Goal: Task Accomplishment & Management: Complete application form

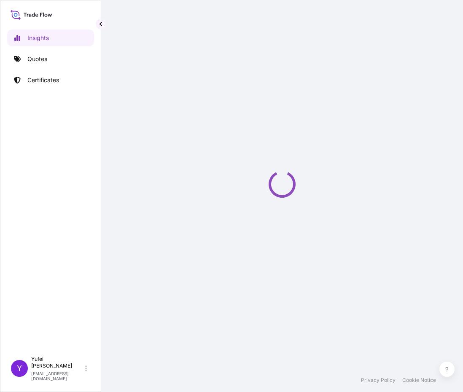
select select "2025"
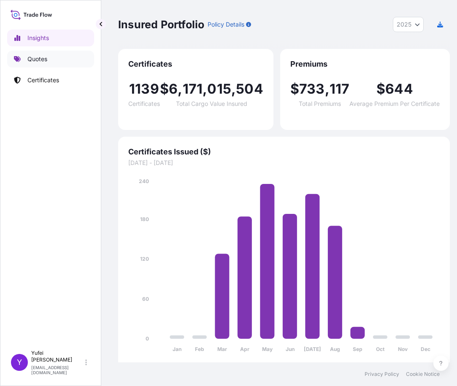
click at [43, 63] on link "Quotes" at bounding box center [50, 59] width 87 height 17
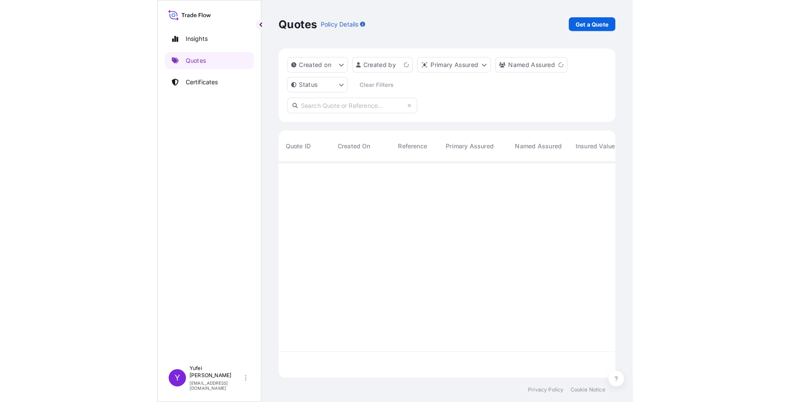
scroll to position [259, 648]
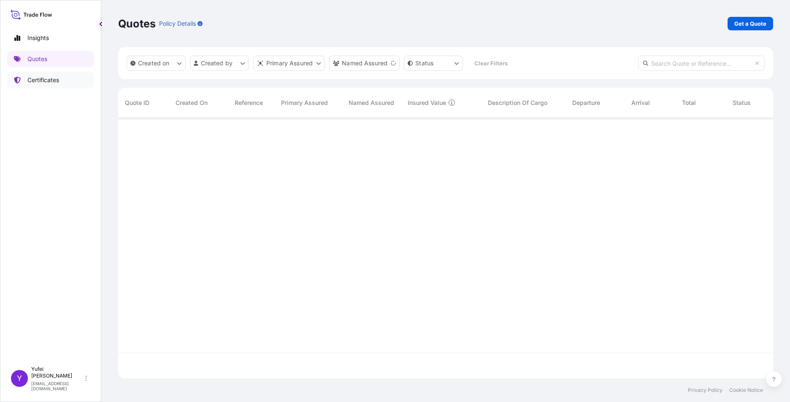
click at [47, 79] on p "Certificates" at bounding box center [43, 80] width 32 height 8
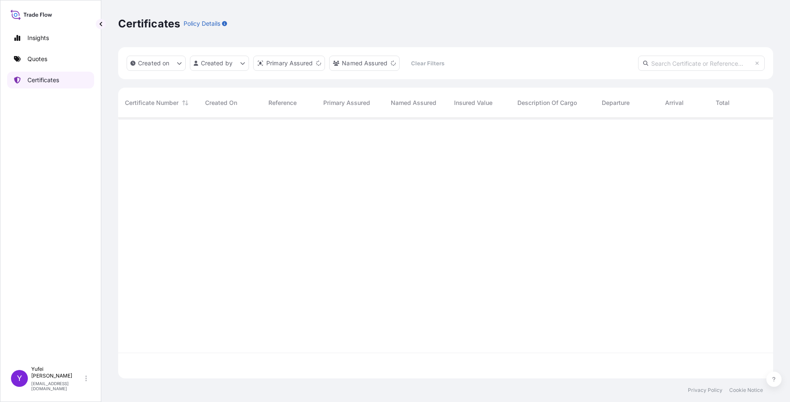
scroll to position [259, 648]
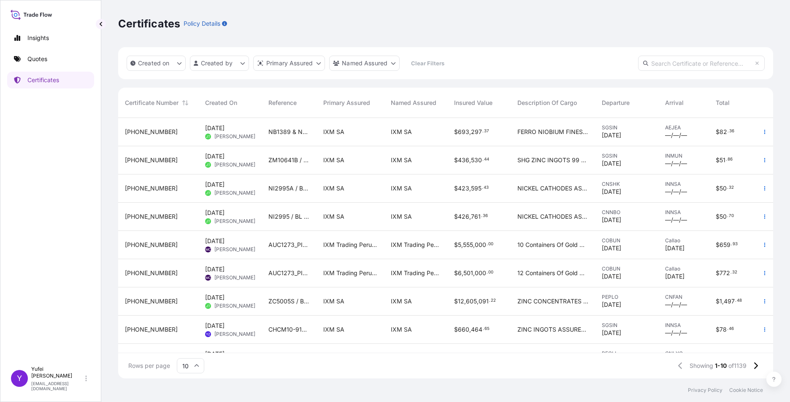
click at [463, 61] on input "text" at bounding box center [701, 63] width 127 height 15
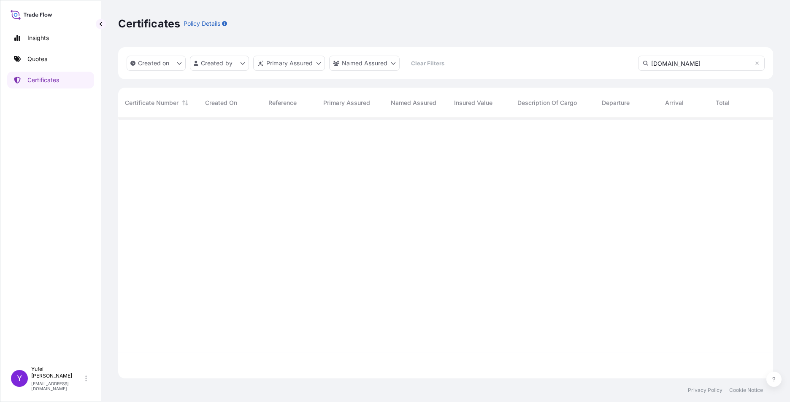
type input "[DOMAIN_NAME]"
click at [223, 62] on html "Insights Quotes Certificates Y [PERSON_NAME] [PERSON_NAME][EMAIL_ADDRESS][DOMAI…" at bounding box center [395, 201] width 790 height 402
click at [463, 67] on html "Insights Quotes Certificates Y [PERSON_NAME] [PERSON_NAME][EMAIL_ADDRESS][DOMAI…" at bounding box center [395, 201] width 790 height 402
click at [463, 64] on input "[DOMAIN_NAME]" at bounding box center [701, 63] width 127 height 15
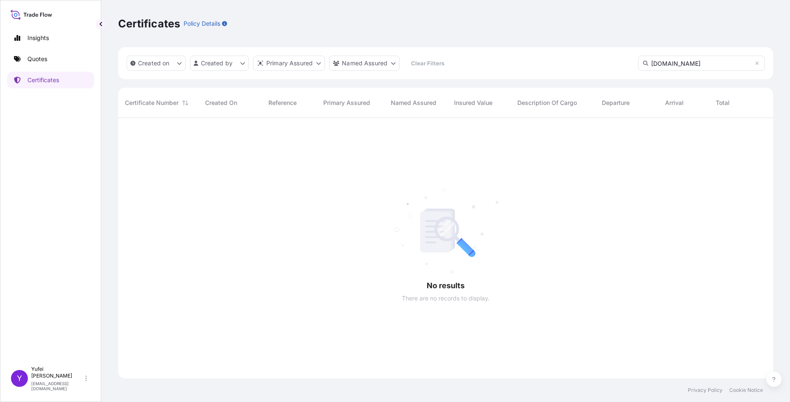
drag, startPoint x: 662, startPoint y: 63, endPoint x: 625, endPoint y: 63, distance: 37.1
click at [463, 63] on div "Created on Created by Primary Assured Named Assured Clear Filters [DOMAIN_NAME]" at bounding box center [445, 63] width 655 height 32
click at [210, 65] on html "Insights Quotes Certificates Y [PERSON_NAME] [PERSON_NAME][EMAIL_ADDRESS][DOMAI…" at bounding box center [395, 201] width 790 height 402
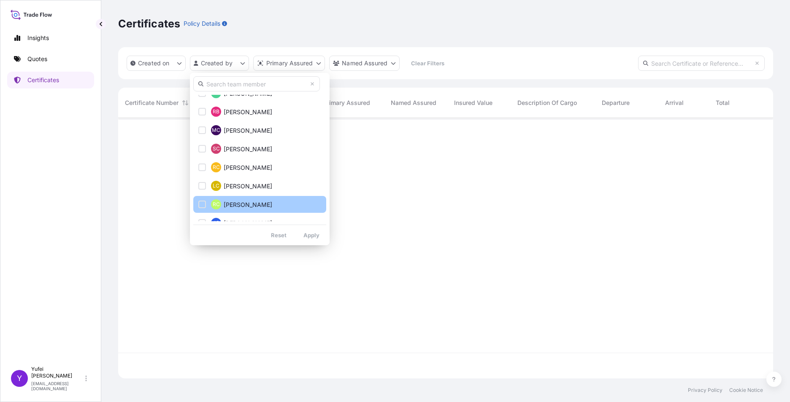
scroll to position [127, 0]
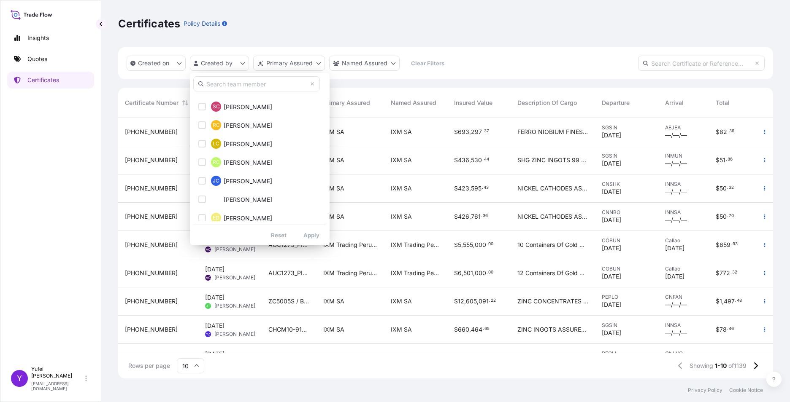
click at [235, 84] on input "text" at bounding box center [256, 83] width 127 height 15
type input "yufei"
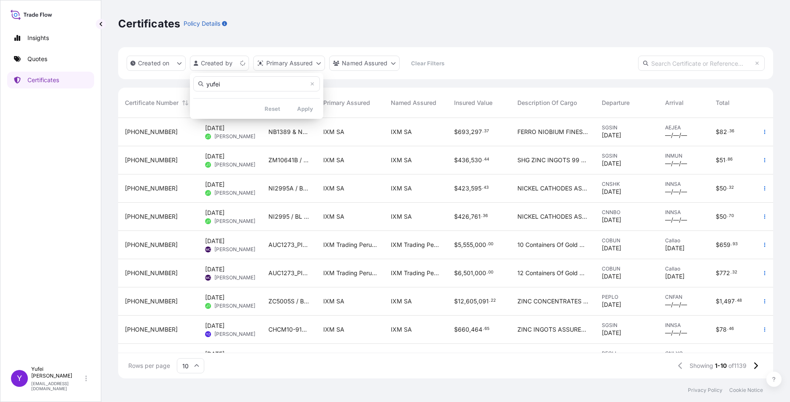
scroll to position [0, 0]
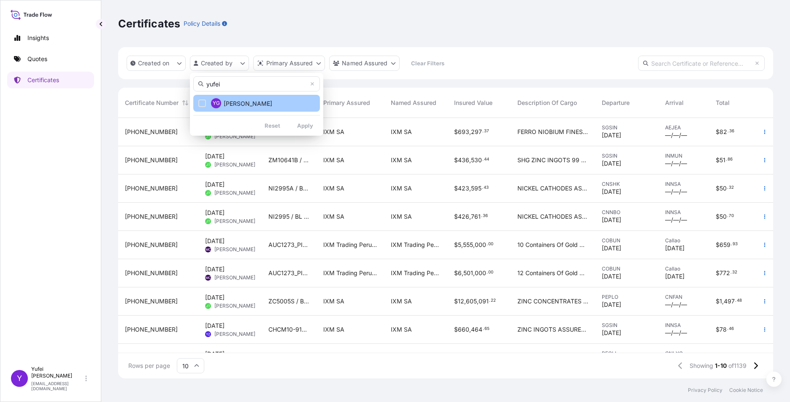
click at [260, 105] on button "YG [PERSON_NAME]" at bounding box center [256, 103] width 127 height 17
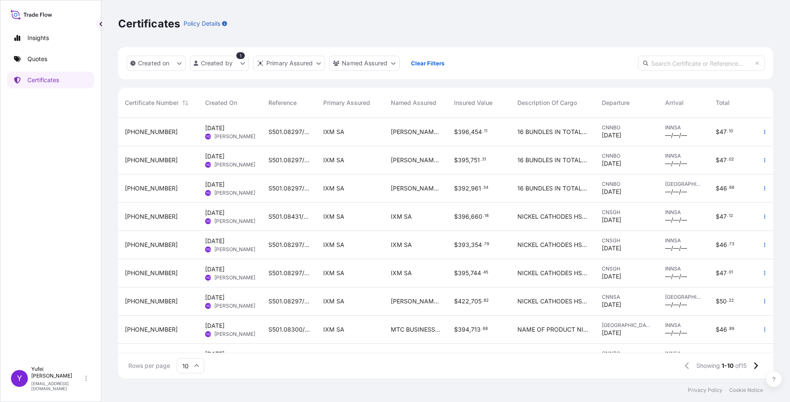
click at [308, 218] on span "S501.08431/060" at bounding box center [288, 217] width 41 height 8
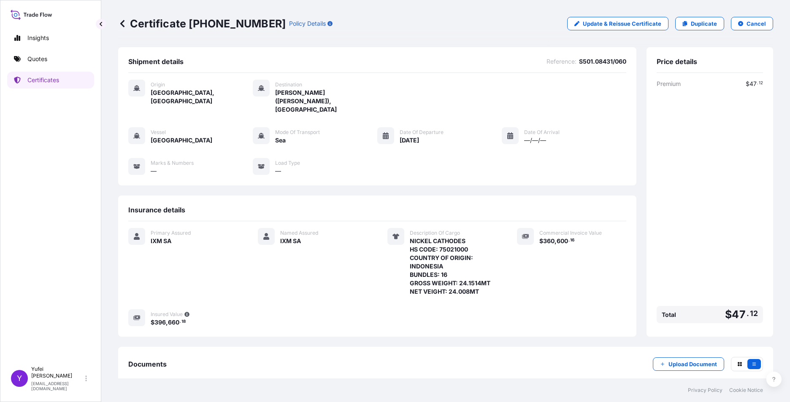
scroll to position [39, 0]
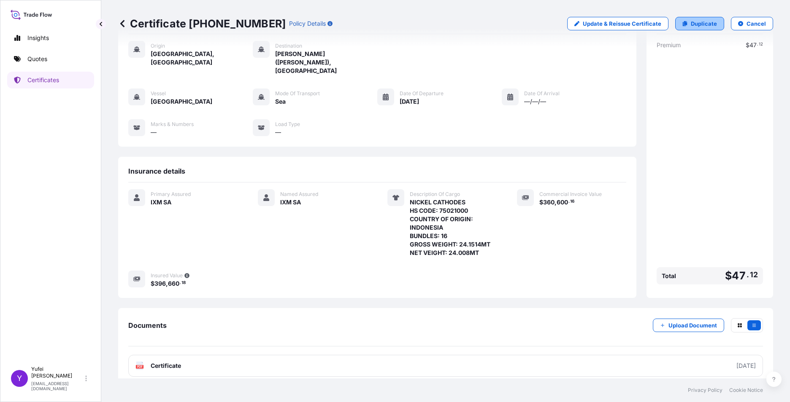
click at [463, 24] on p "Duplicate" at bounding box center [703, 23] width 26 height 8
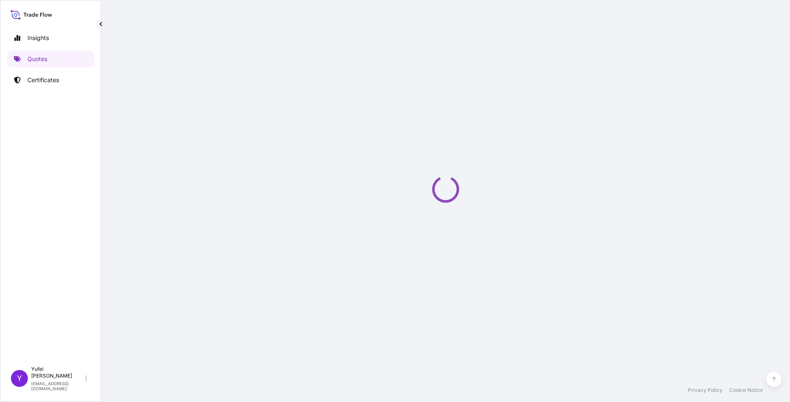
select select "Sea"
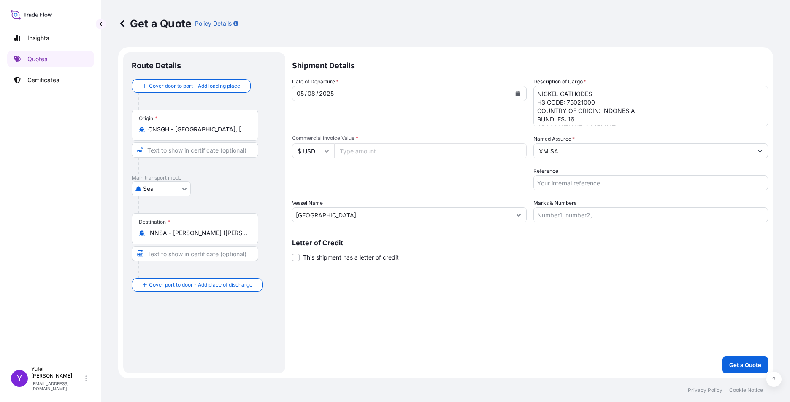
select select "31846"
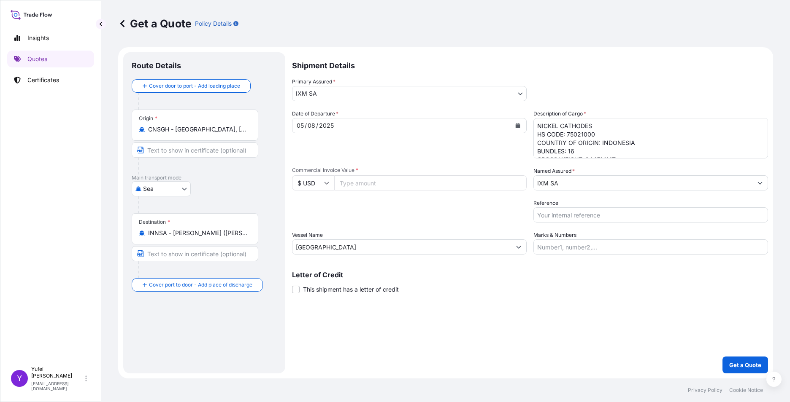
click at [354, 188] on input "Commercial Invoice Value *" at bounding box center [430, 182] width 192 height 15
click at [356, 186] on input "Commercial Invoice Value *" at bounding box center [430, 182] width 192 height 15
paste input "378615.99"
type input "378615.99"
click at [379, 151] on div "Date of Departure * [DATE]" at bounding box center [409, 134] width 235 height 49
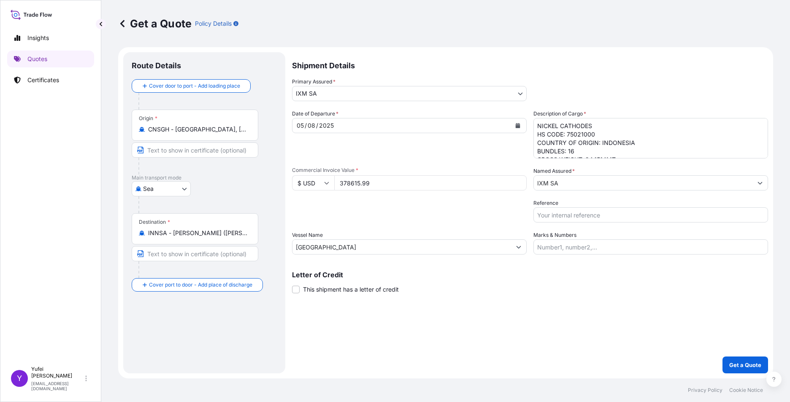
click at [463, 147] on textarea "NICKEL CATHODES HS CODE: 75021000 COUNTRY OF ORIGIN: INDONESIA BUNDLES: 16 GROS…" at bounding box center [650, 138] width 235 height 40
click at [463, 148] on textarea "NICKEL CATHODES HS CODE: 75021000 COUNTRY OF ORIGIN: INDONESIA BUNDLES: 16 GROS…" at bounding box center [650, 138] width 235 height 40
type textarea "NICKEL CATHODES HS CODE: 75021000 COUNTRY OF ORIGIN: [GEOGRAPHIC_DATA] BUNDLES:…"
click at [463, 206] on div "Reference" at bounding box center [650, 211] width 235 height 24
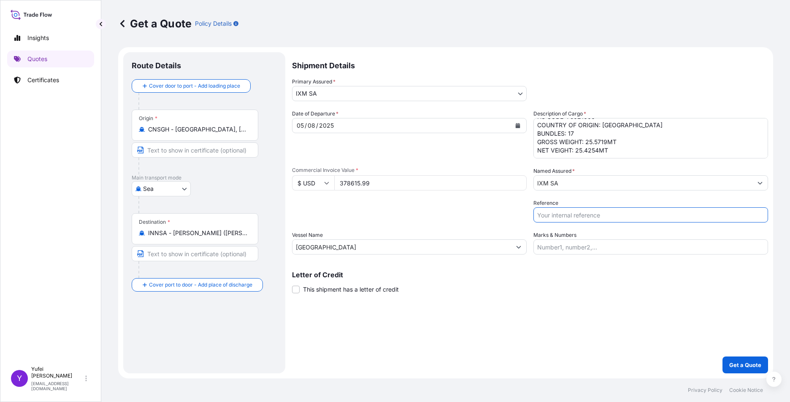
click at [463, 215] on input "Reference" at bounding box center [650, 215] width 235 height 15
paste input "S501.08431/070"
type input "S501.08431/070"
click at [463, 364] on p "Get a Quote" at bounding box center [745, 365] width 32 height 8
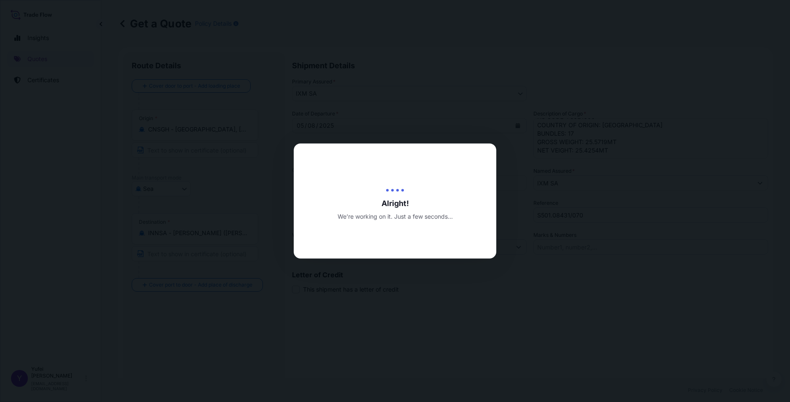
type input "[DATE]"
select select "Sea"
select select "31846"
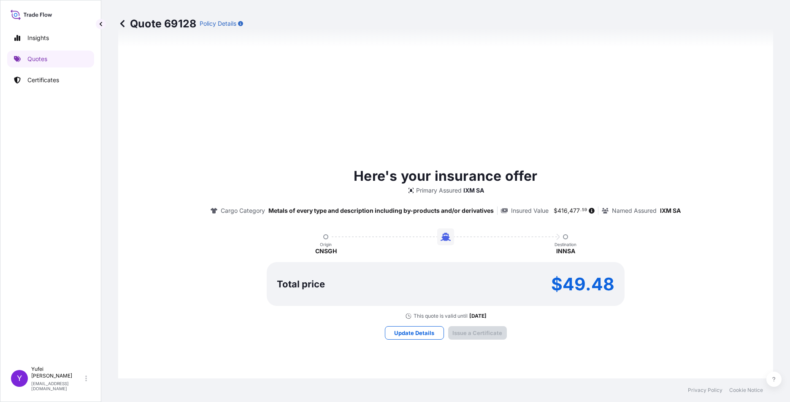
scroll to position [867, 0]
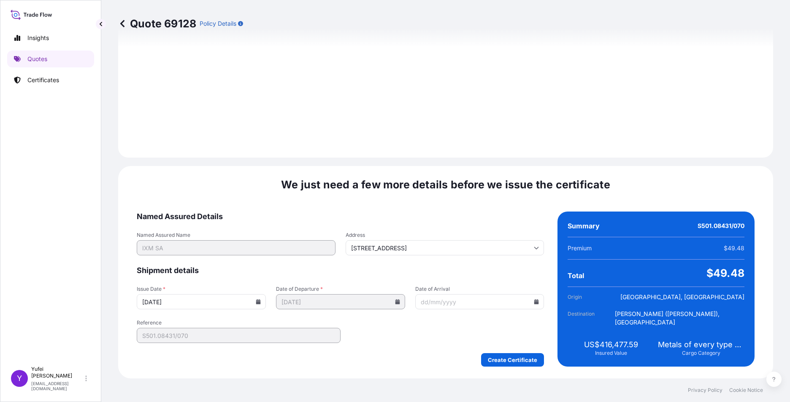
click at [205, 302] on input "[DATE]" at bounding box center [201, 301] width 129 height 15
click at [256, 302] on icon at bounding box center [258, 301] width 5 height 5
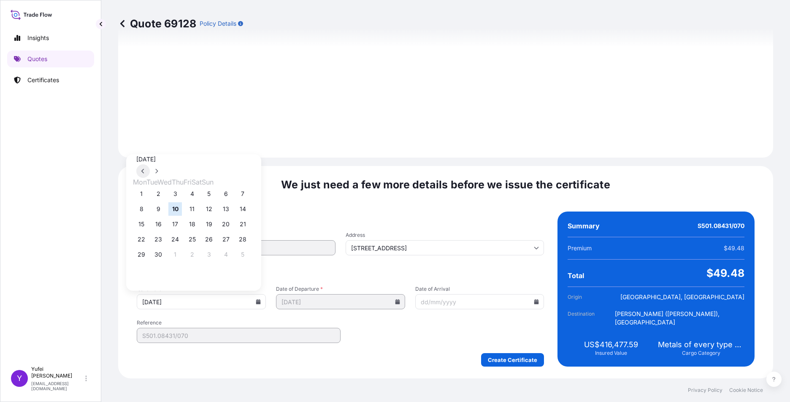
click at [150, 164] on button at bounding box center [142, 170] width 13 height 13
click at [161, 212] on button "5" at bounding box center [157, 208] width 13 height 13
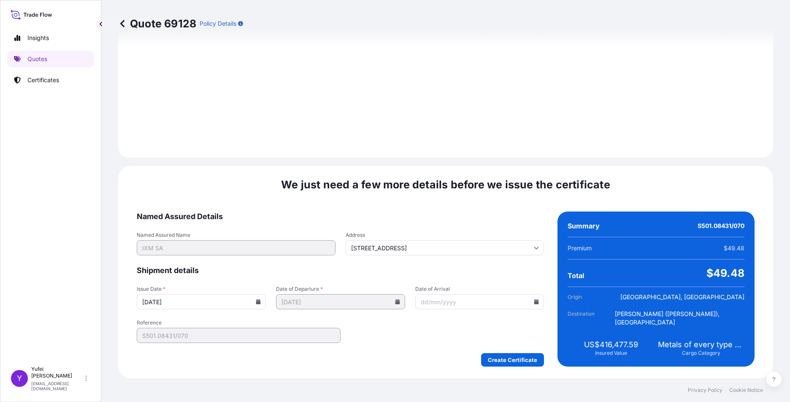
type input "[DATE]"
click at [421, 337] on form "Named Assured Details Named Assured Name IXM SA Address [STREET_ADDRESS] Shipme…" at bounding box center [340, 289] width 407 height 155
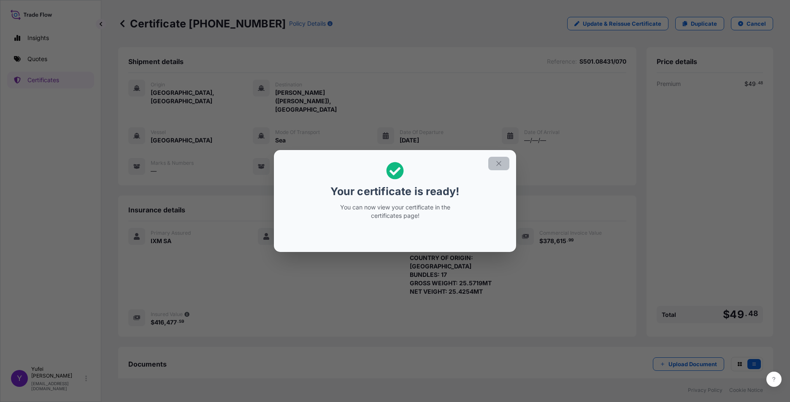
click at [463, 164] on icon "button" at bounding box center [499, 164] width 8 height 8
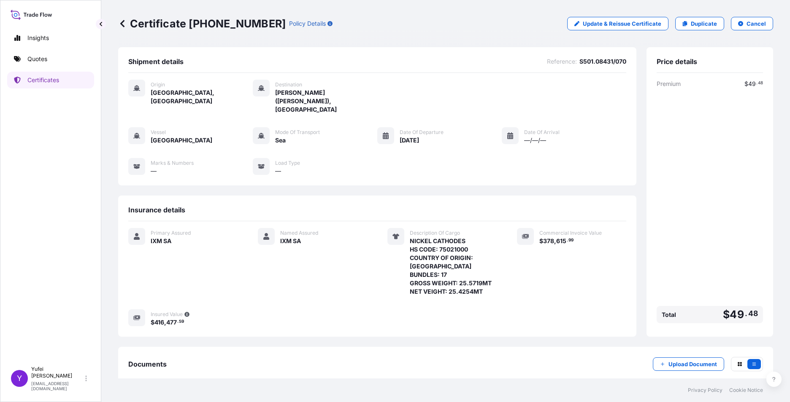
scroll to position [39, 0]
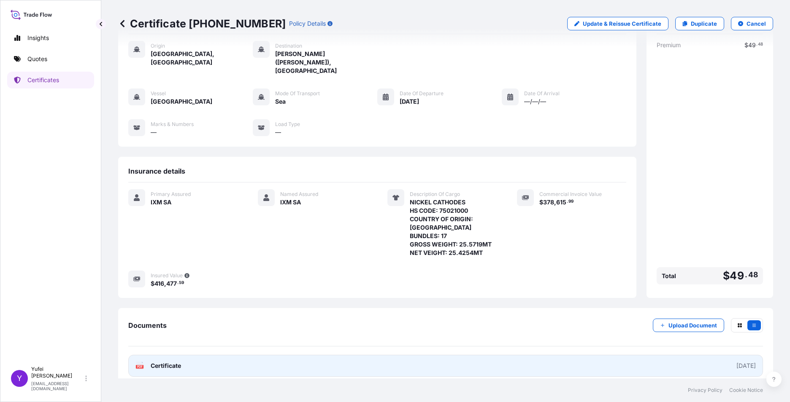
click at [396, 364] on link "PDF Certificate [DATE]" at bounding box center [445, 366] width 634 height 22
